Goal: Transaction & Acquisition: Purchase product/service

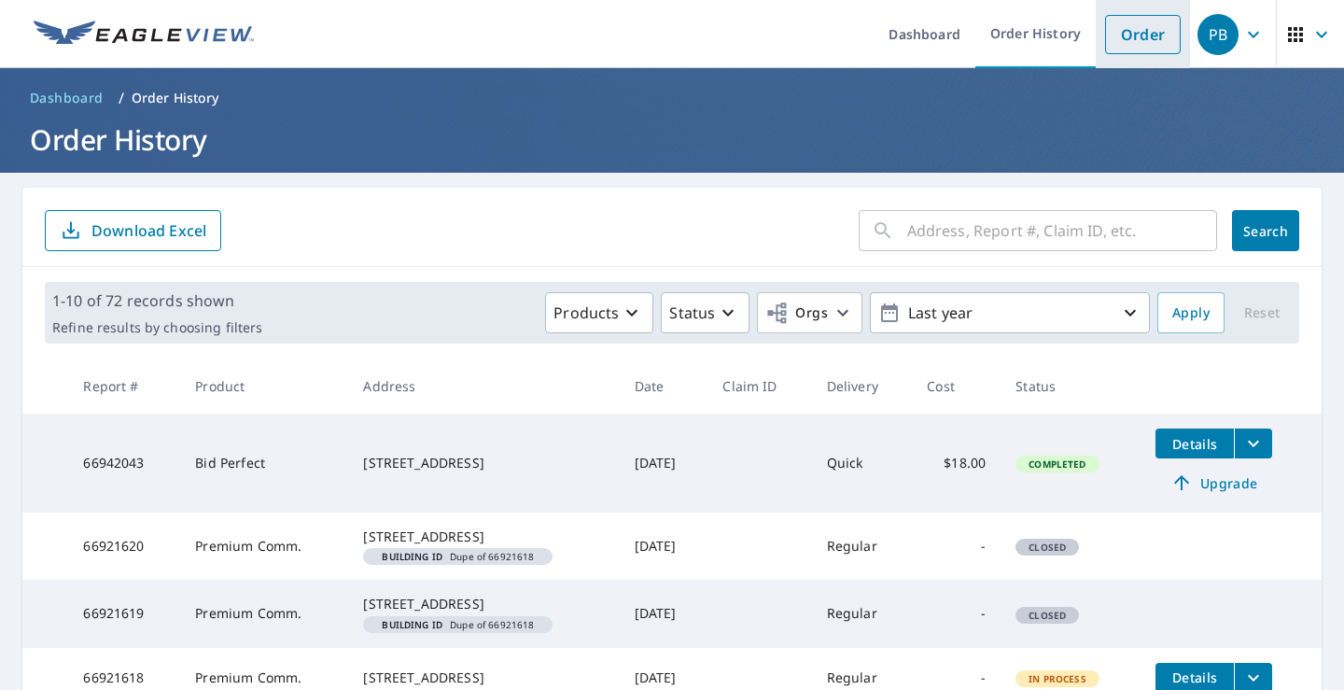
click at [1117, 35] on link "Order" at bounding box center [1143, 34] width 76 height 39
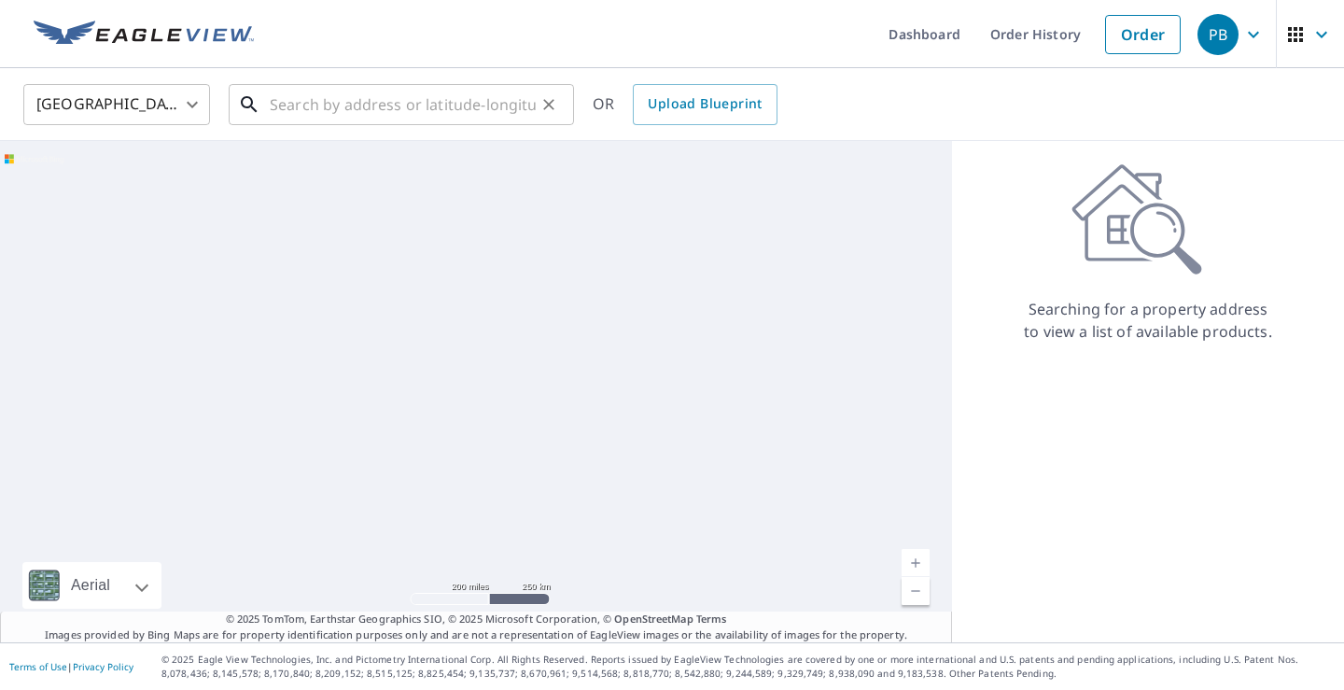
click at [305, 106] on input "text" at bounding box center [403, 104] width 266 height 52
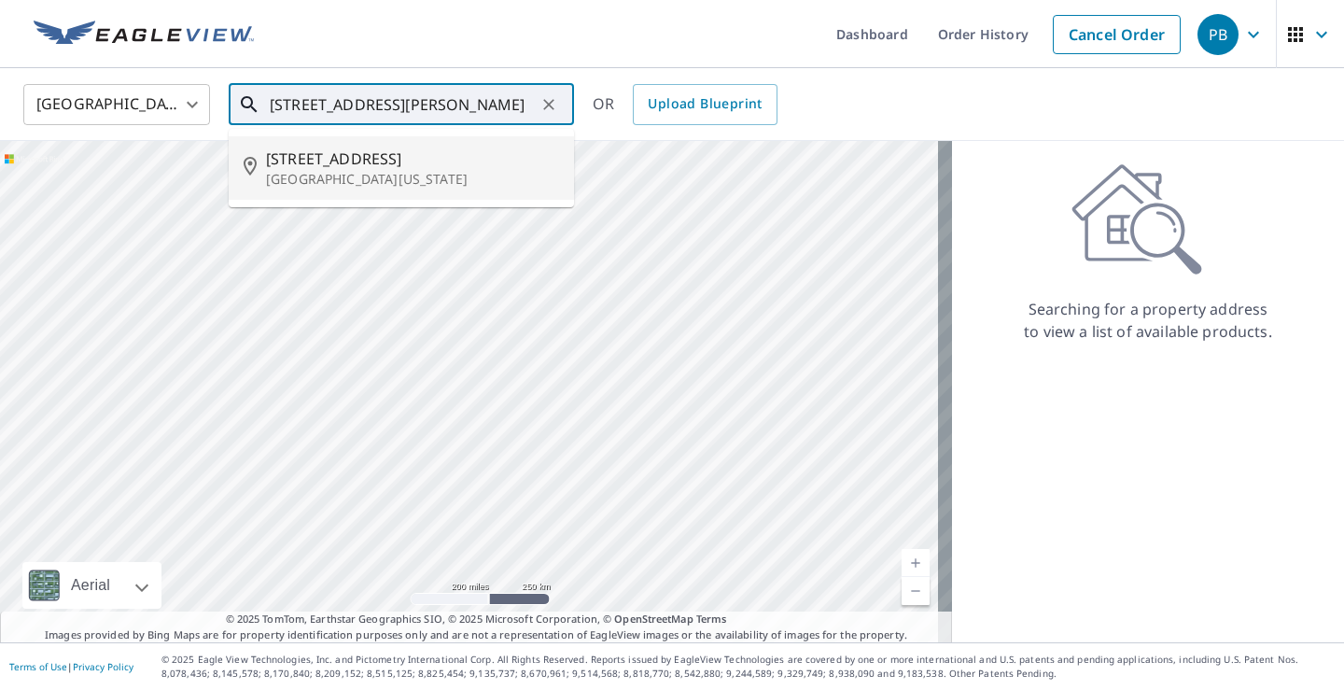
click at [336, 172] on p "[GEOGRAPHIC_DATA][US_STATE]" at bounding box center [412, 179] width 293 height 19
type input "[STREET_ADDRESS][US_STATE]"
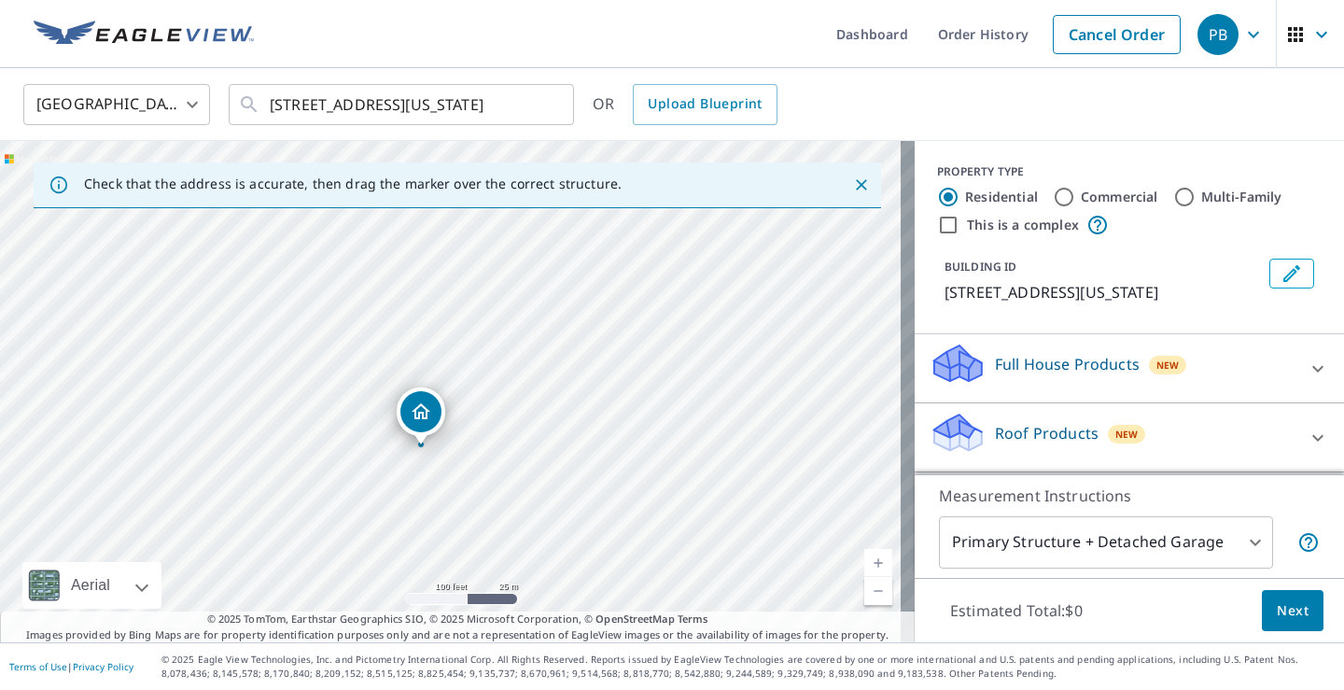
drag, startPoint x: 420, startPoint y: 377, endPoint x: 417, endPoint y: 426, distance: 48.6
click at [1307, 380] on icon at bounding box center [1318, 369] width 22 height 22
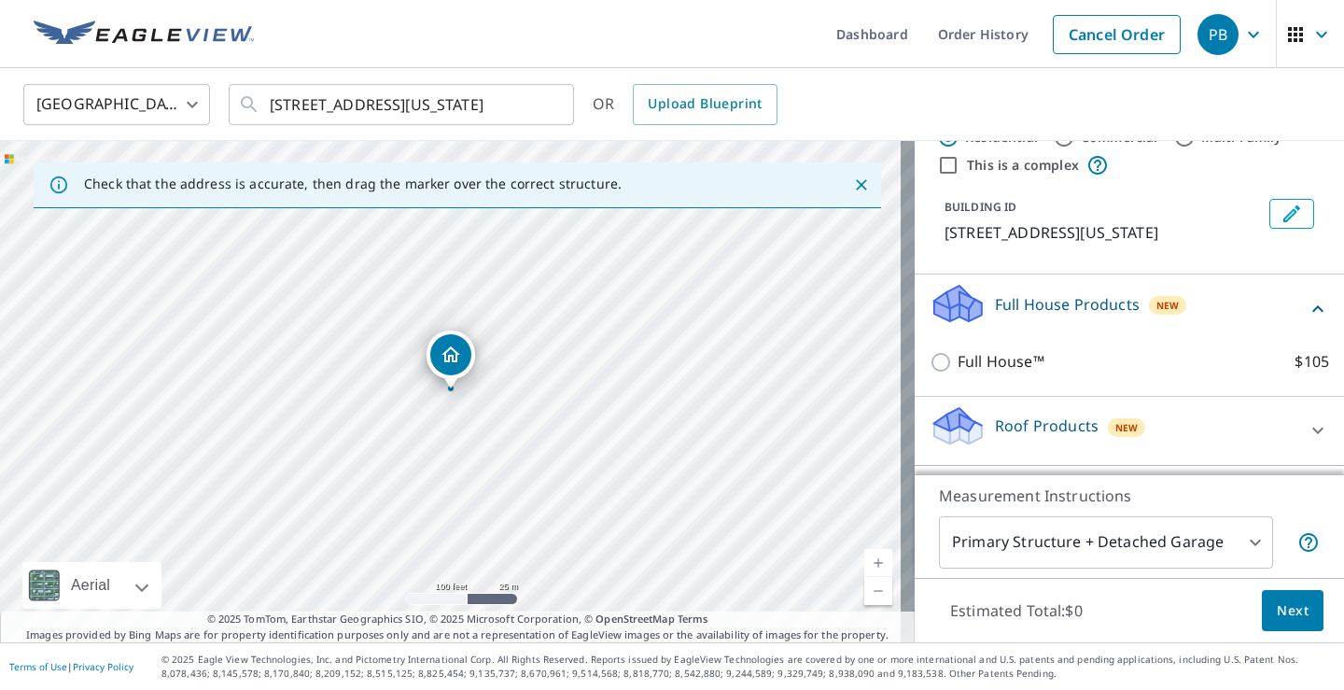
scroll to position [93, 0]
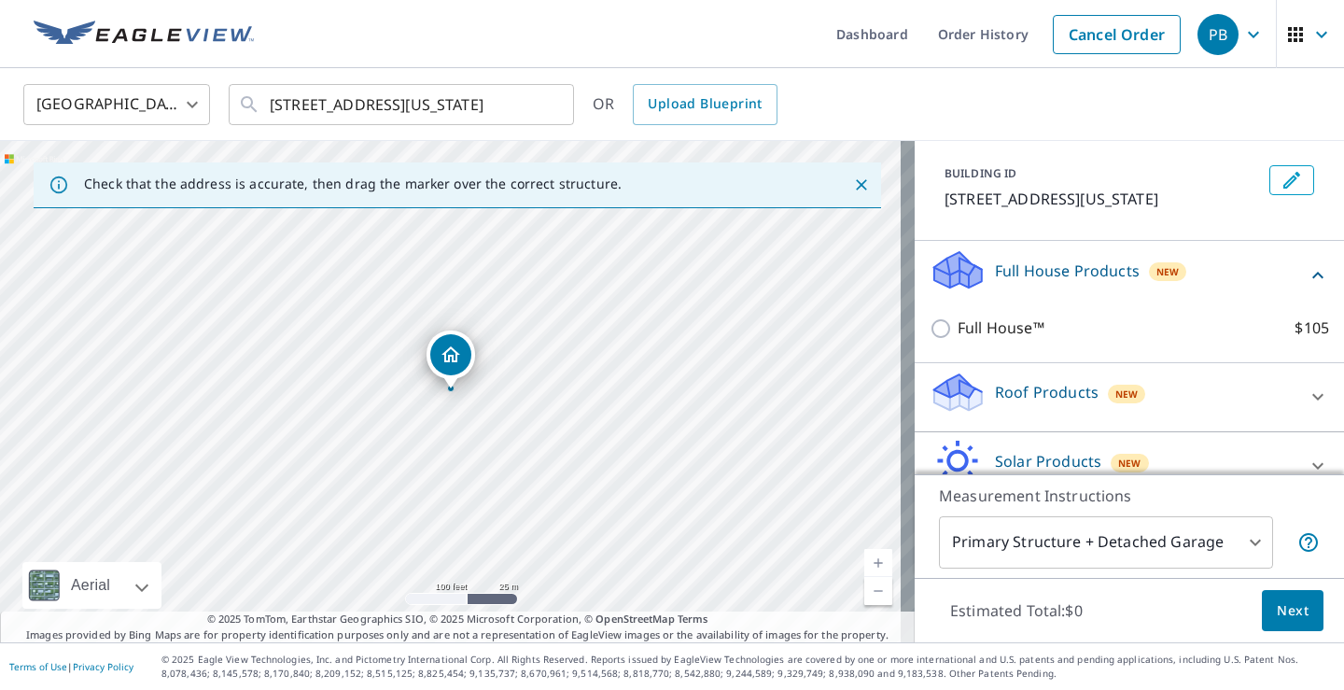
click at [1307, 408] on icon at bounding box center [1318, 397] width 22 height 22
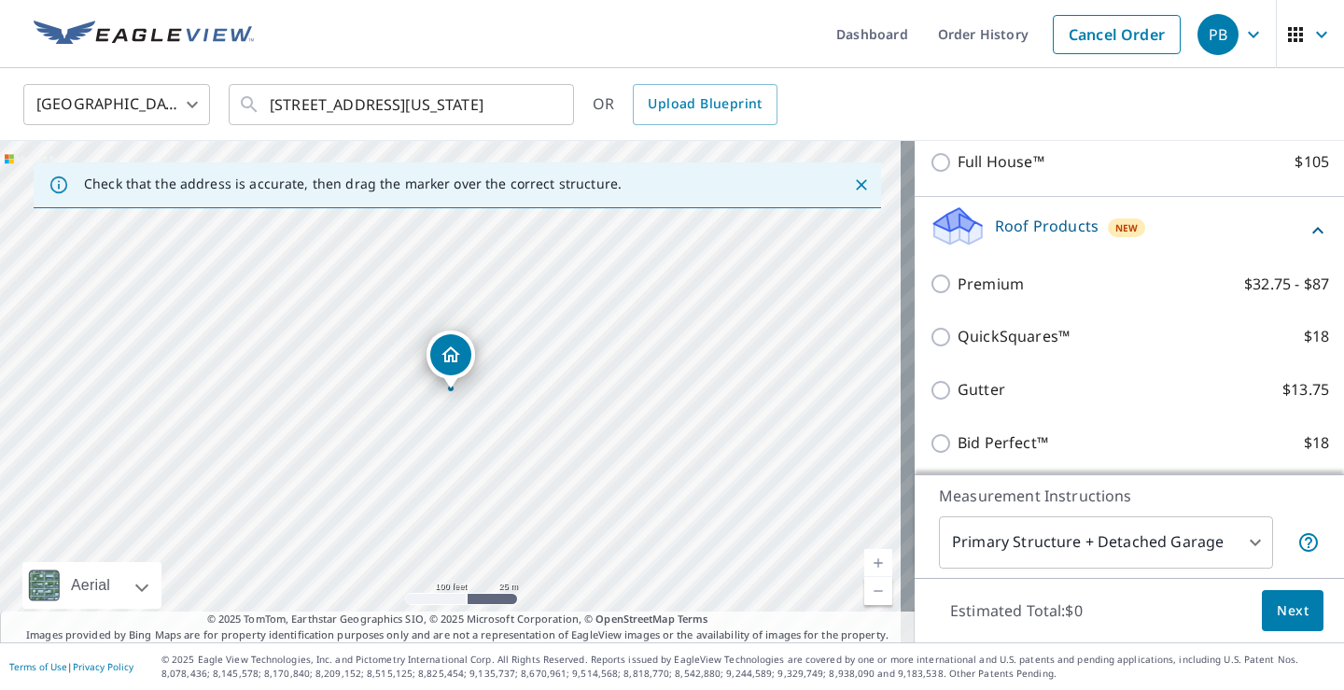
scroll to position [280, 0]
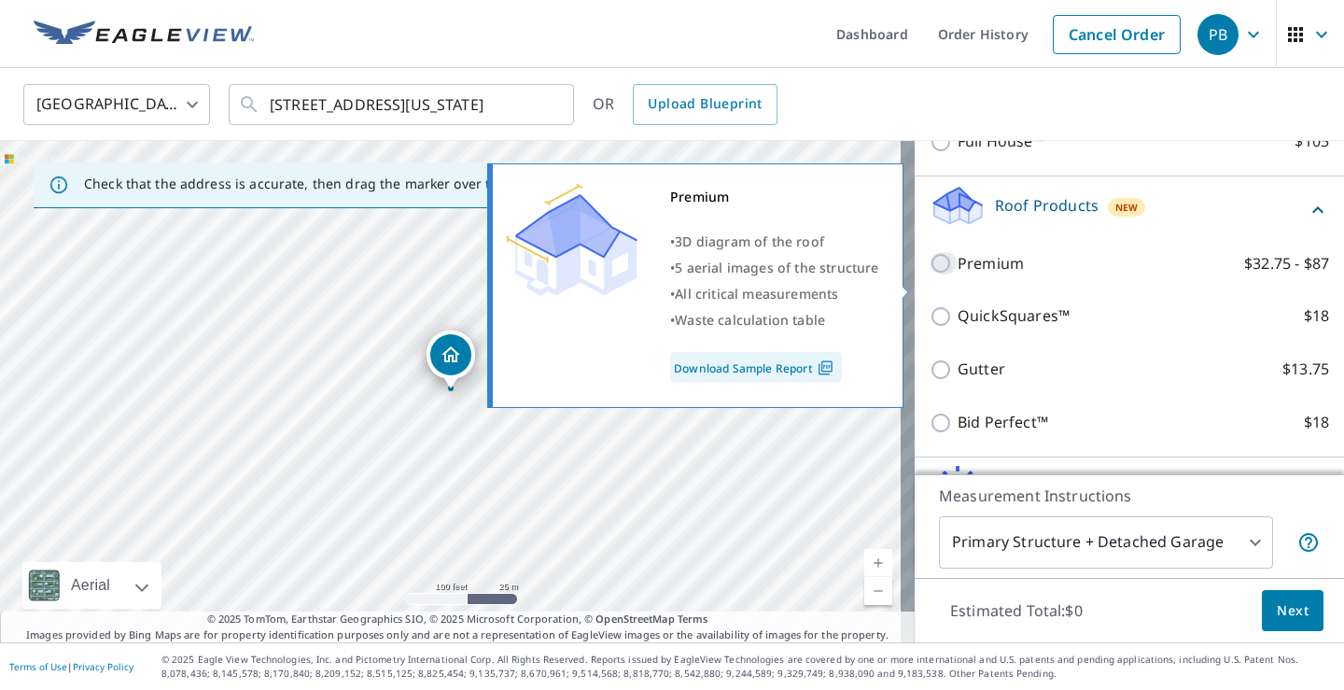
click at [930, 274] on input "Premium $32.75 - $87" at bounding box center [944, 263] width 28 height 22
checkbox input "true"
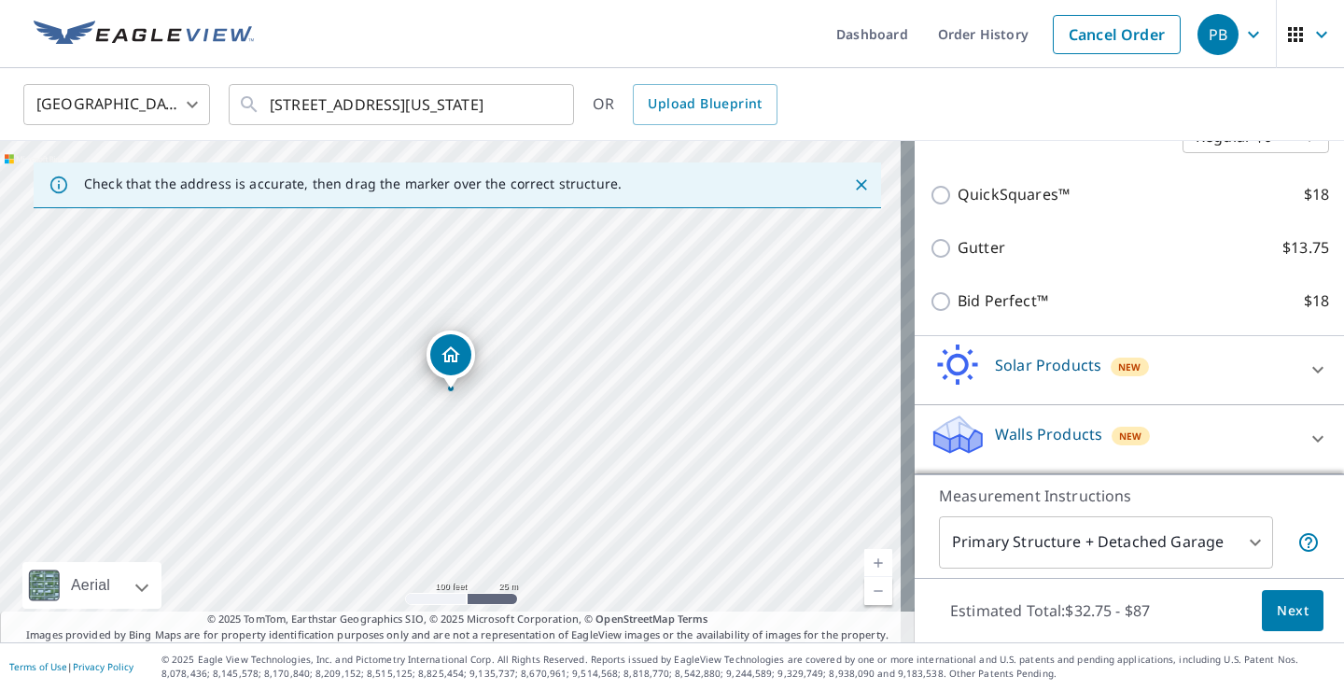
scroll to position [484, 0]
click at [1240, 540] on body "PB PB Dashboard Order History Cancel Order PB [GEOGRAPHIC_DATA] [GEOGRAPHIC_DAT…" at bounding box center [672, 345] width 1344 height 690
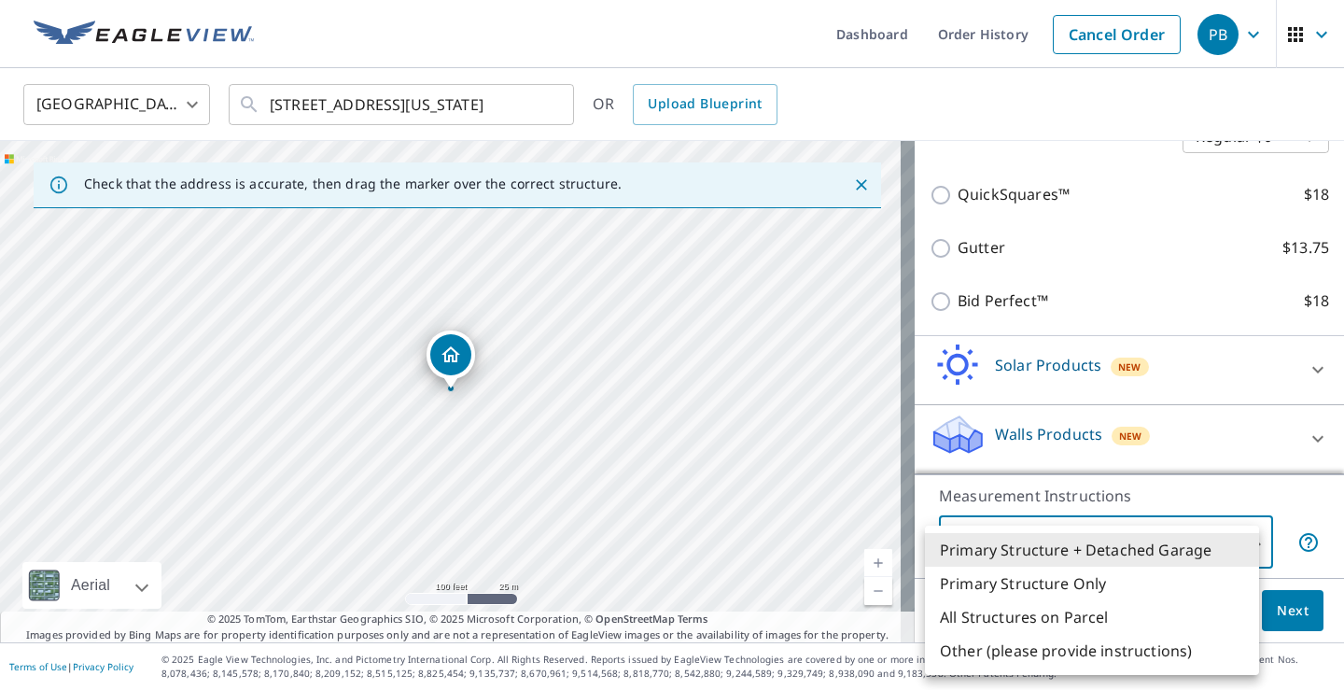
click at [1025, 581] on li "Primary Structure Only" at bounding box center [1092, 584] width 334 height 34
type input "2"
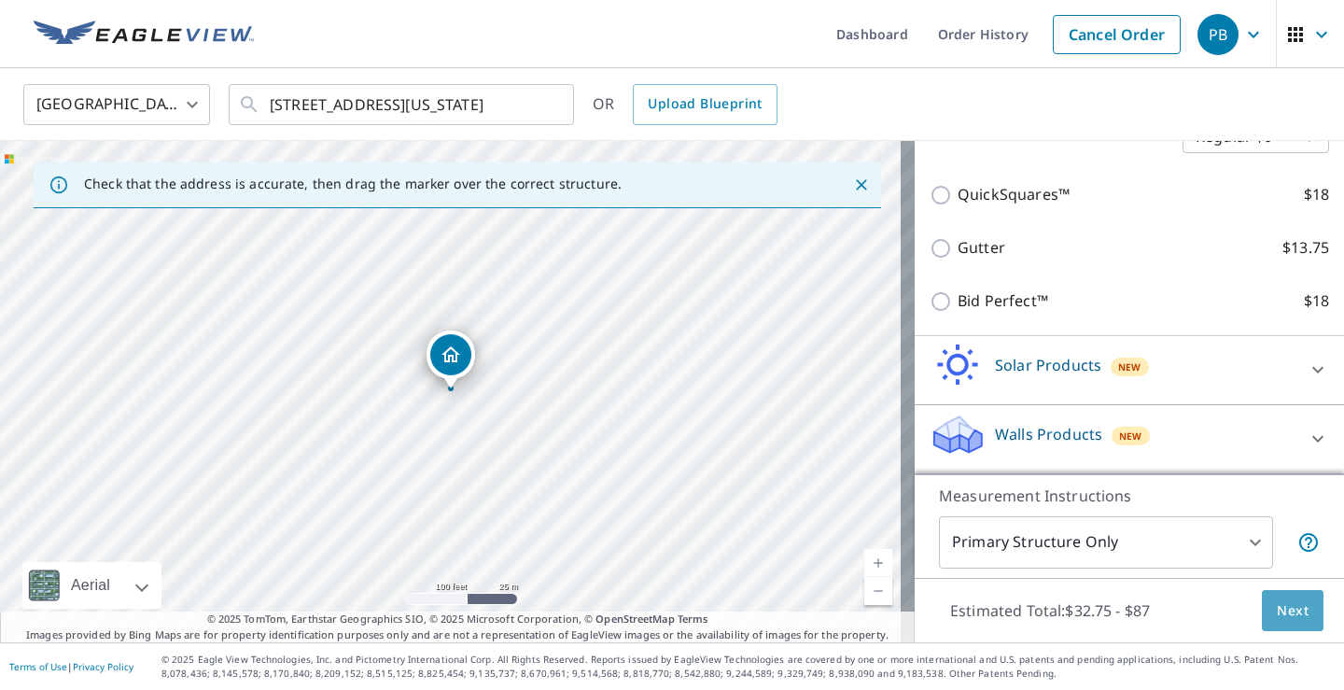
click at [1262, 615] on button "Next" at bounding box center [1293, 611] width 62 height 42
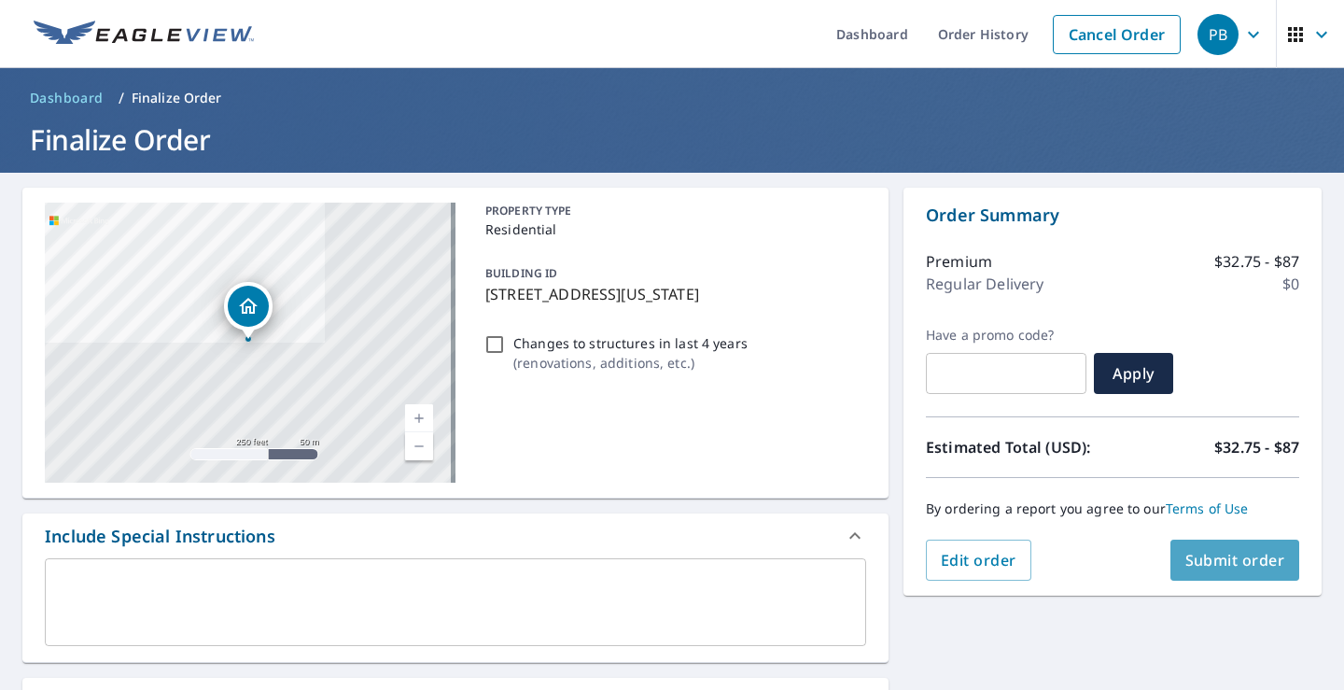
click at [1223, 563] on span "Submit order" at bounding box center [1235, 560] width 100 height 21
